Goal: Understand process/instructions

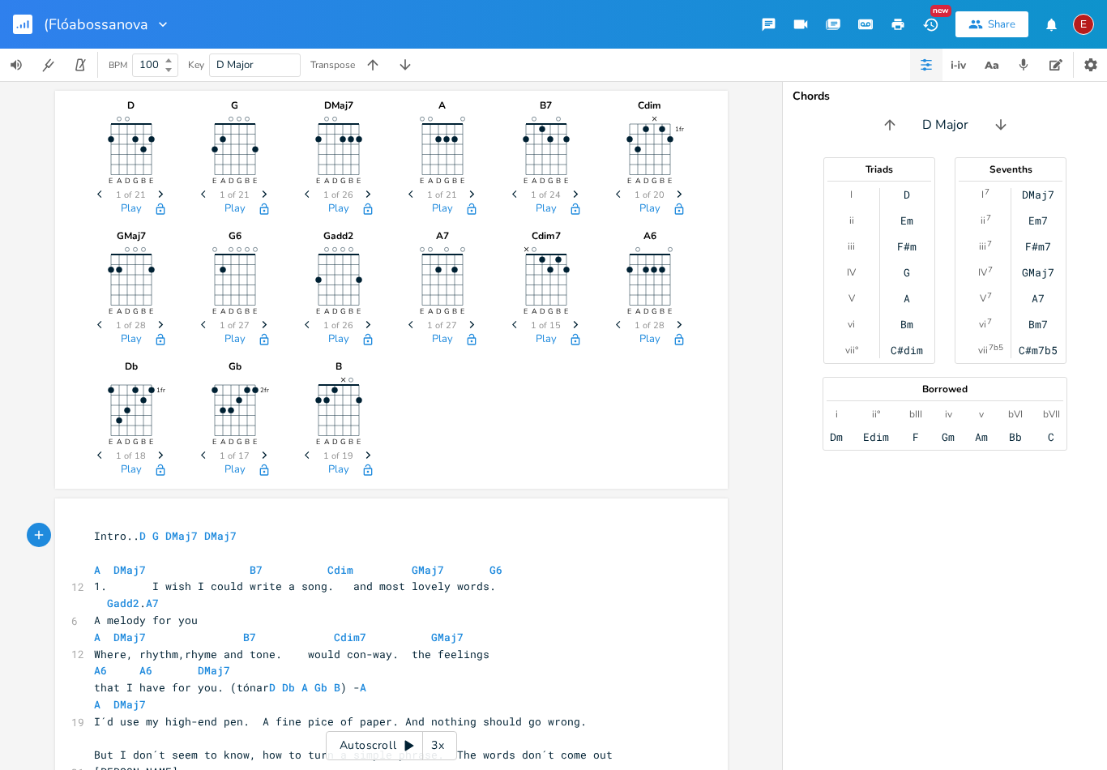
click at [369, 190] on icon "Next" at bounding box center [368, 194] width 9 height 9
click at [370, 190] on icon "Next" at bounding box center [368, 194] width 9 height 9
click at [366, 195] on icon "Next" at bounding box center [368, 194] width 9 height 9
click at [372, 192] on icon "Next" at bounding box center [368, 194] width 9 height 9
click at [367, 192] on icon "button" at bounding box center [368, 193] width 5 height 7
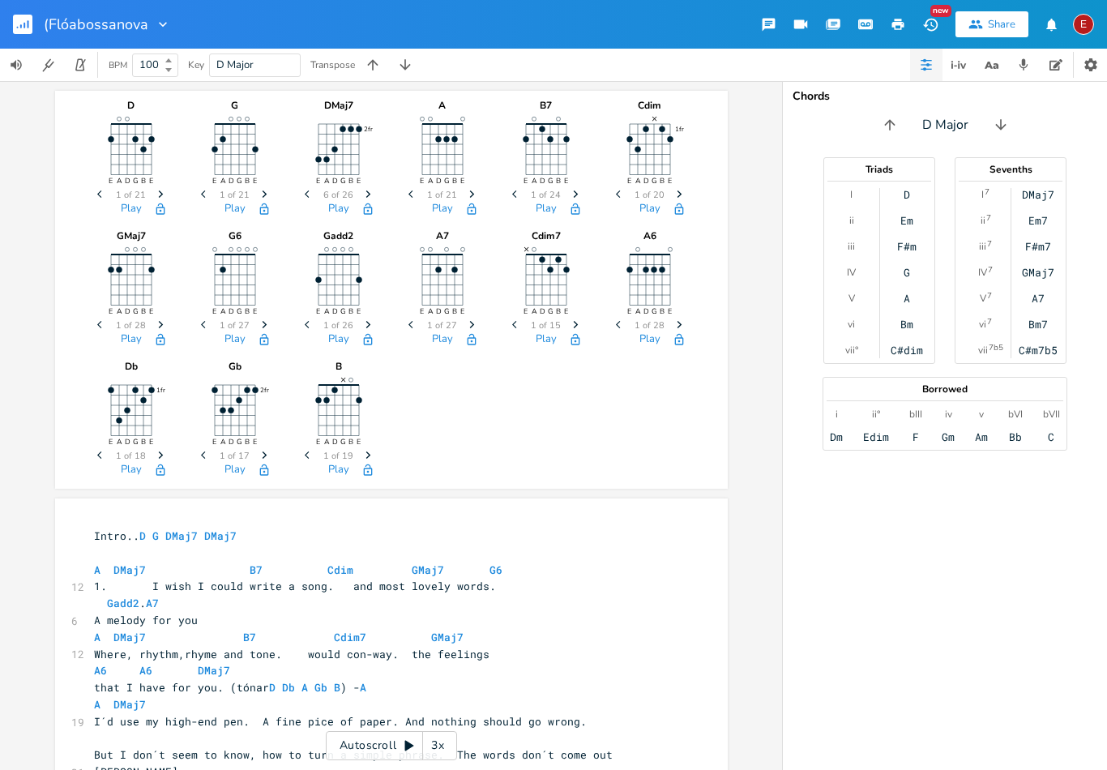
click at [369, 192] on icon "Next" at bounding box center [368, 194] width 9 height 9
click at [370, 193] on icon "Next" at bounding box center [368, 194] width 9 height 9
click at [369, 194] on icon "button" at bounding box center [368, 193] width 5 height 7
click at [366, 192] on icon "button" at bounding box center [368, 193] width 5 height 7
click at [366, 189] on span "Next" at bounding box center [368, 195] width 22 height 28
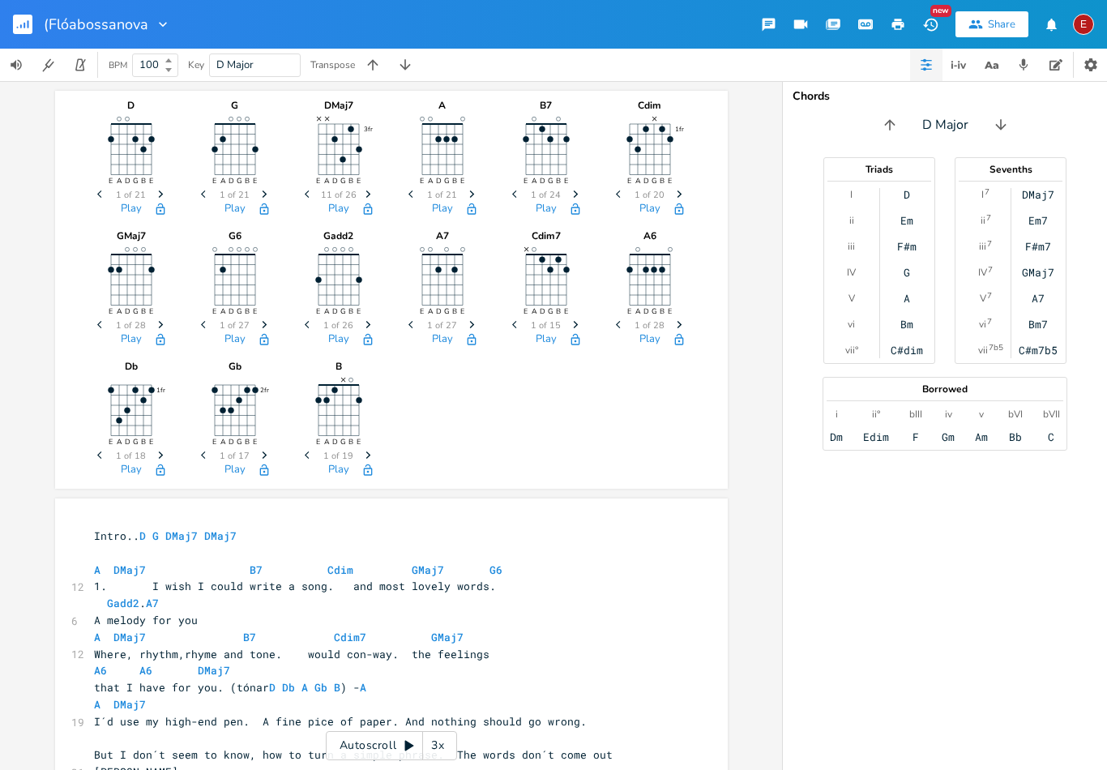
click at [367, 190] on icon "Next" at bounding box center [368, 194] width 9 height 9
click at [369, 191] on icon "Next" at bounding box center [368, 194] width 9 height 9
click at [369, 193] on icon "Next" at bounding box center [368, 194] width 9 height 9
click at [367, 192] on icon "button" at bounding box center [368, 193] width 5 height 7
click at [369, 190] on icon "Next" at bounding box center [368, 194] width 9 height 9
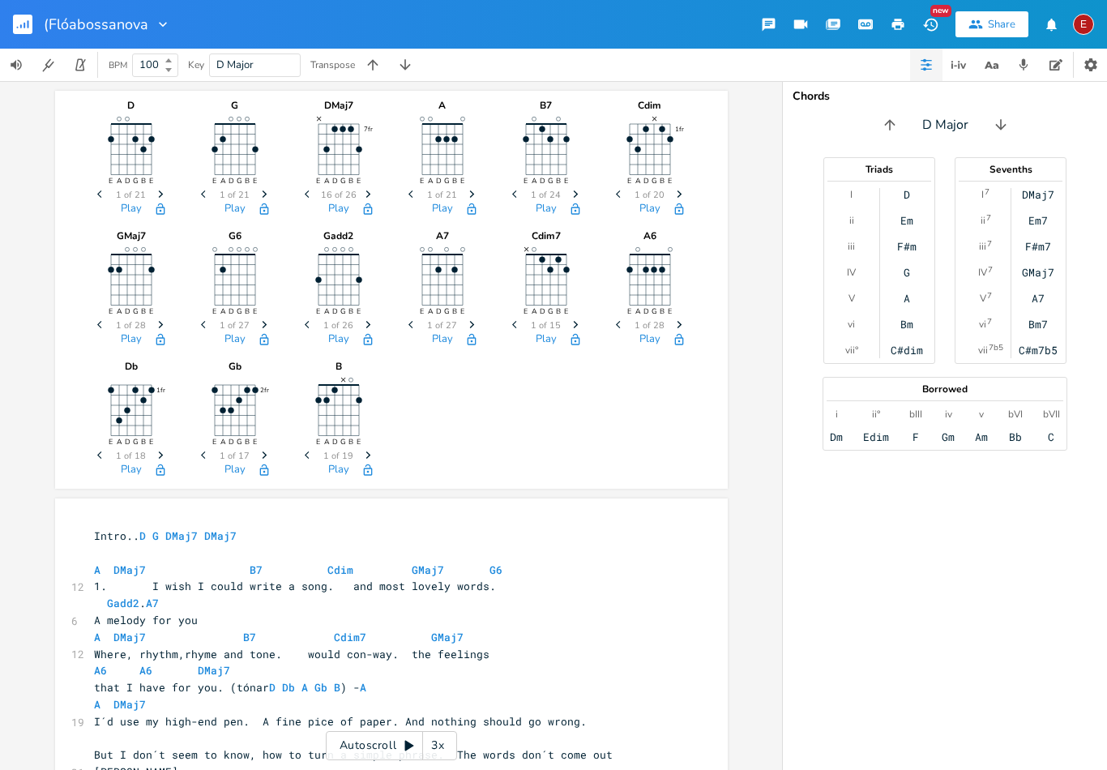
click at [370, 193] on icon "Next" at bounding box center [368, 194] width 9 height 9
click at [369, 197] on icon "Next" at bounding box center [368, 194] width 9 height 9
click at [369, 193] on icon "Next" at bounding box center [368, 194] width 9 height 9
click at [367, 195] on icon "Next" at bounding box center [368, 194] width 9 height 9
click at [373, 190] on span "Next" at bounding box center [368, 195] width 22 height 28
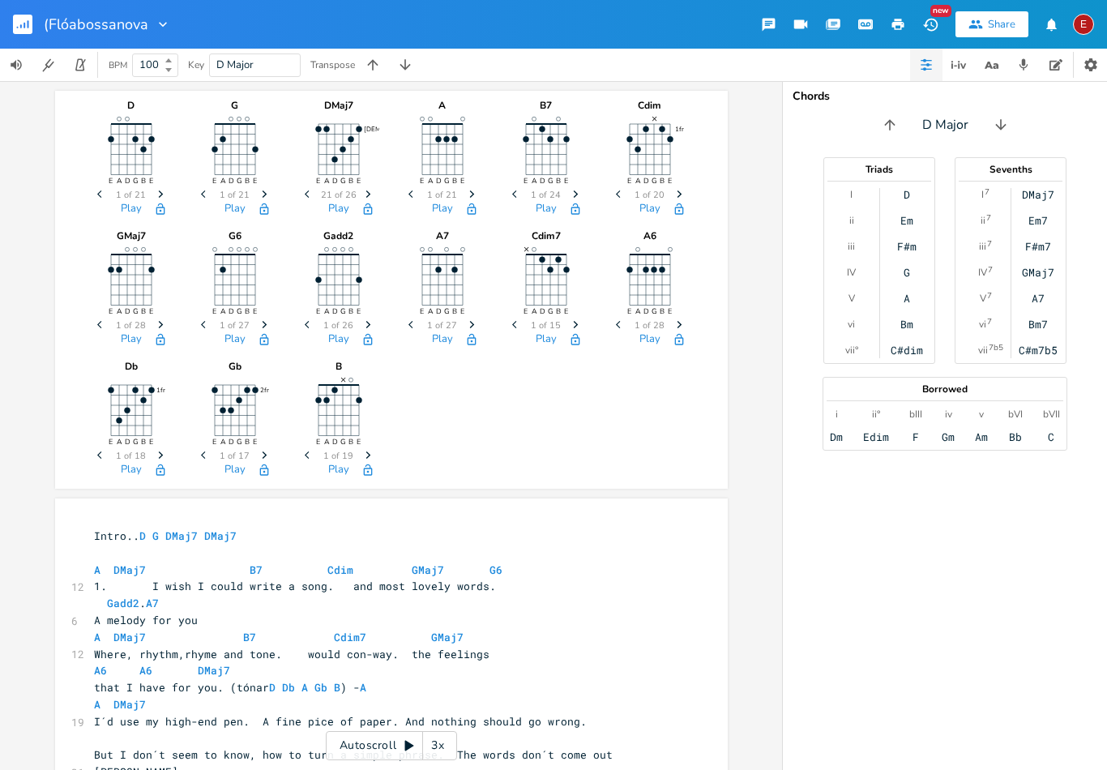
click at [368, 192] on icon "Next" at bounding box center [368, 194] width 9 height 9
click at [370, 194] on icon "Next" at bounding box center [368, 194] width 9 height 9
click at [372, 191] on icon "Next" at bounding box center [368, 194] width 9 height 9
click at [370, 191] on icon "Next" at bounding box center [368, 194] width 9 height 9
click at [374, 193] on span "Next" at bounding box center [368, 195] width 22 height 28
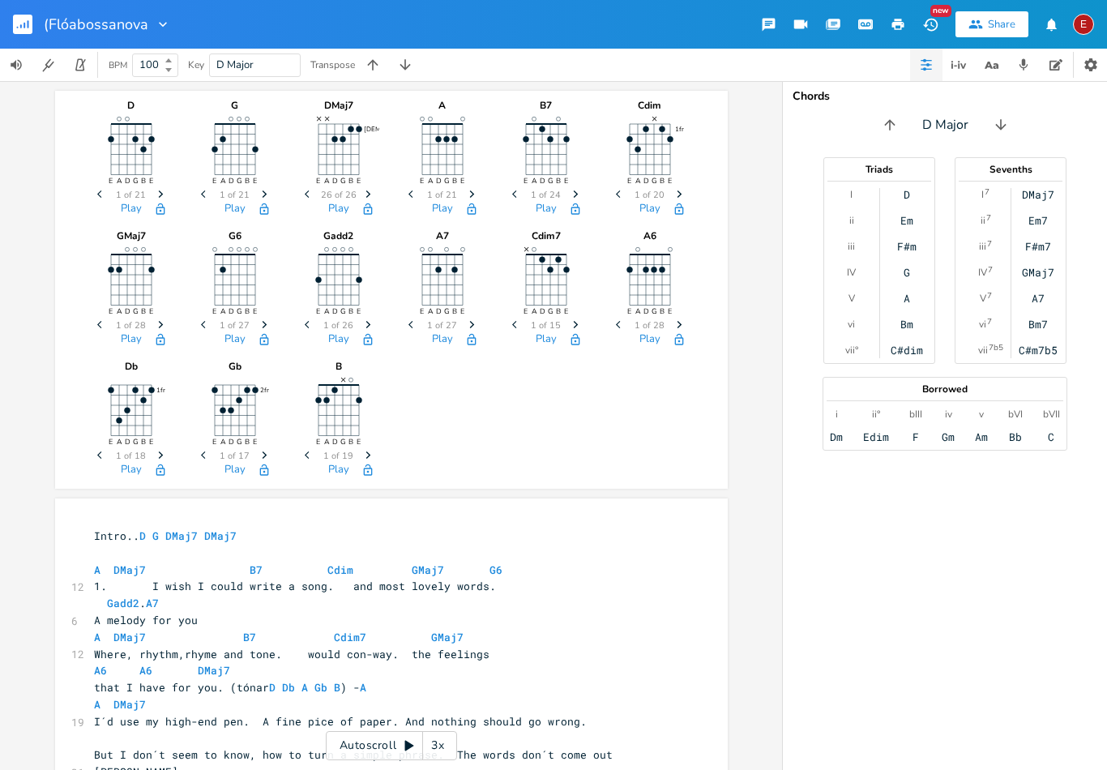
click at [372, 191] on icon "Next" at bounding box center [368, 194] width 9 height 9
click at [370, 193] on icon "Next" at bounding box center [368, 194] width 9 height 9
click at [308, 190] on icon "Previous" at bounding box center [309, 194] width 9 height 9
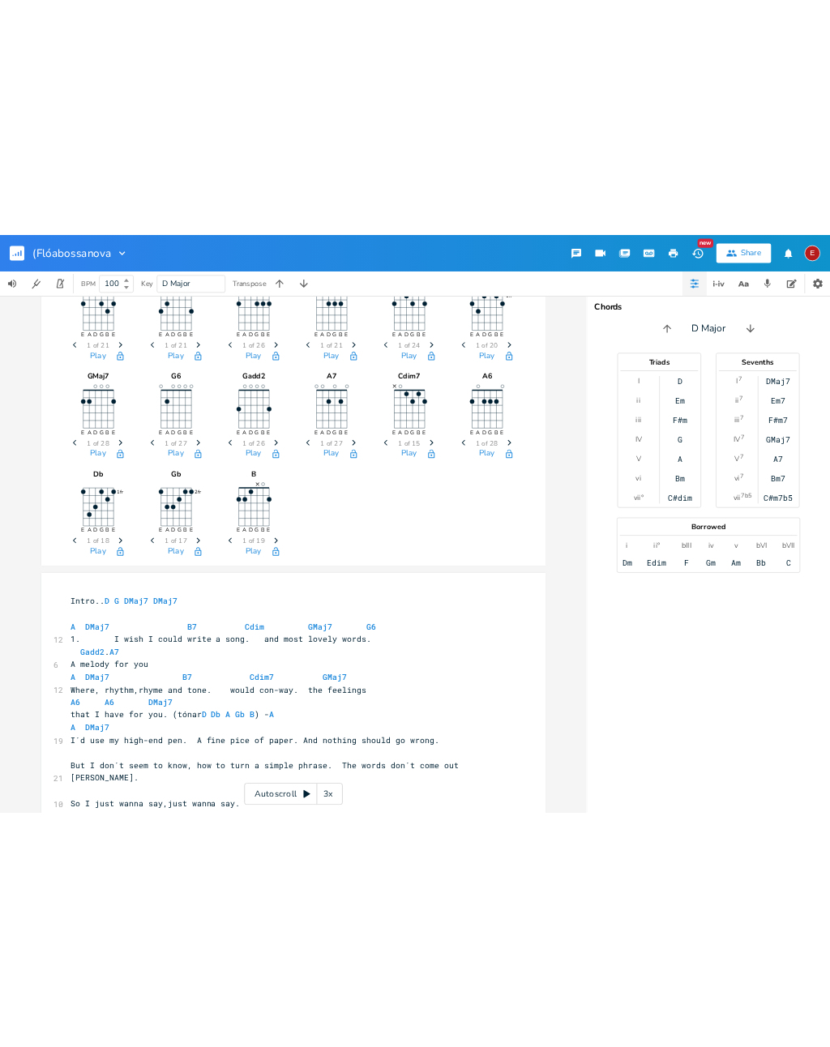
scroll to position [52, 0]
